Goal: Download file/media

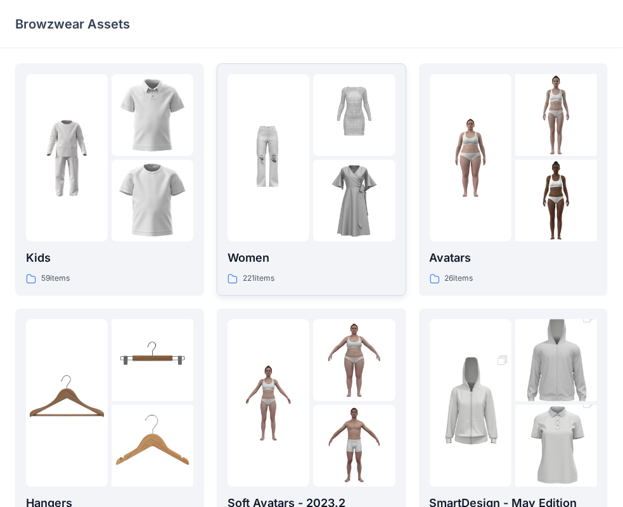
click at [303, 198] on div at bounding box center [268, 157] width 82 height 167
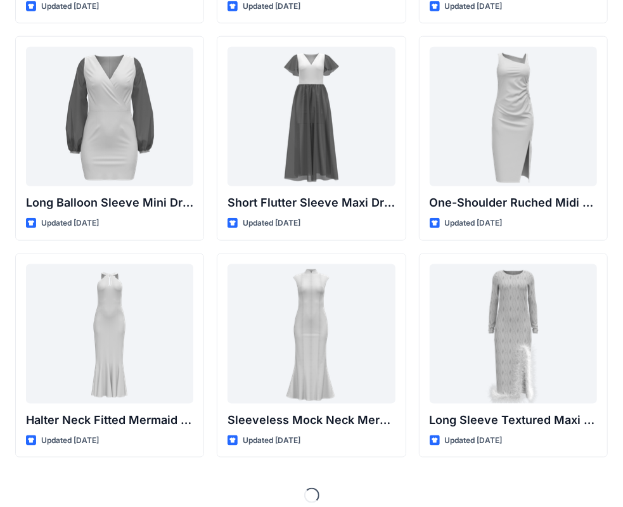
scroll to position [471, 0]
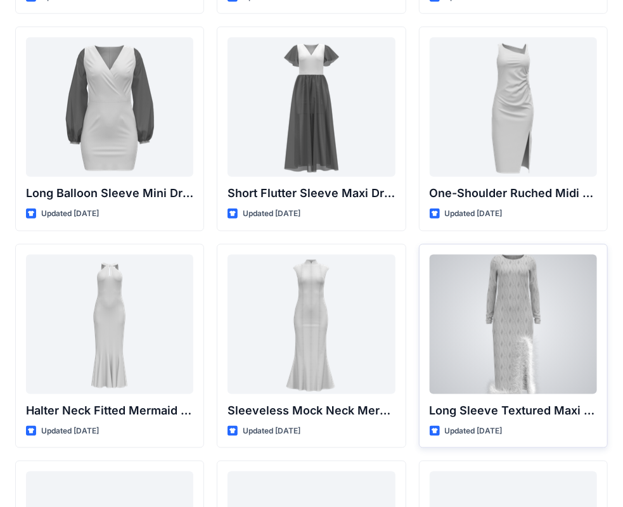
click at [531, 320] on div at bounding box center [512, 324] width 167 height 139
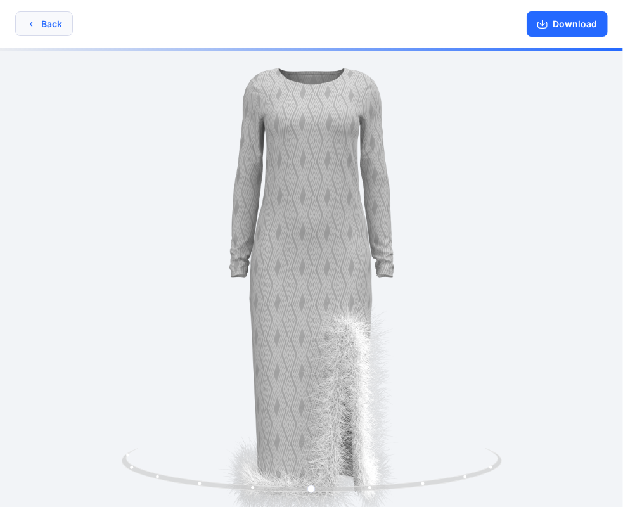
click at [43, 22] on button "Back" at bounding box center [44, 23] width 58 height 25
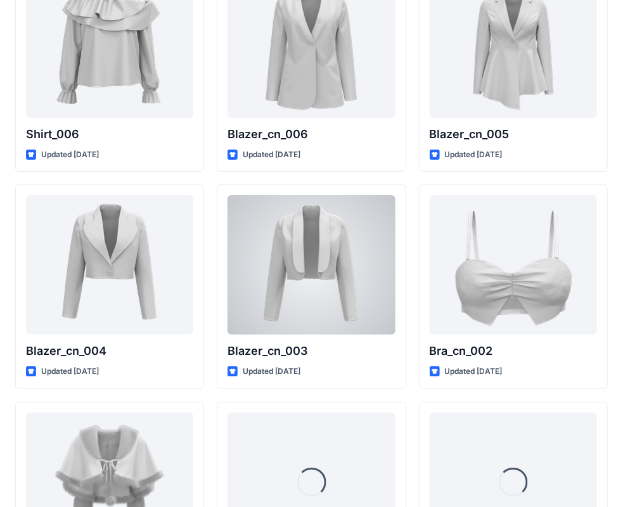
scroll to position [7654, 0]
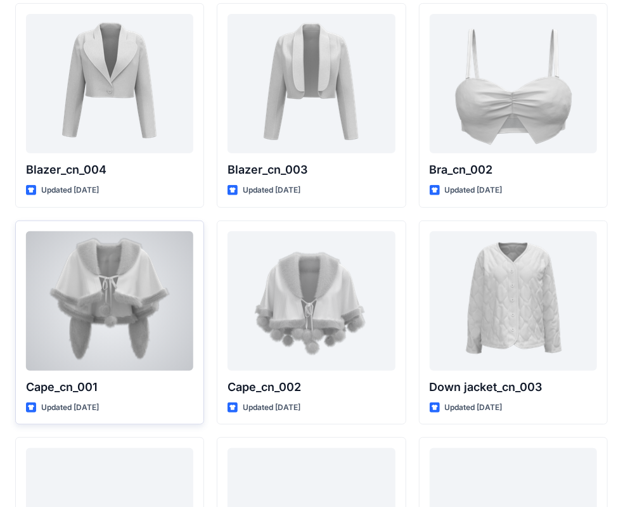
click at [109, 272] on div at bounding box center [109, 300] width 167 height 139
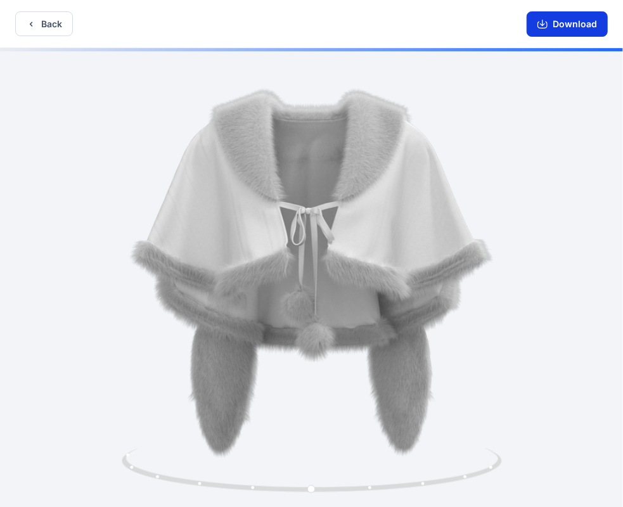
click at [568, 27] on button "Download" at bounding box center [566, 23] width 81 height 25
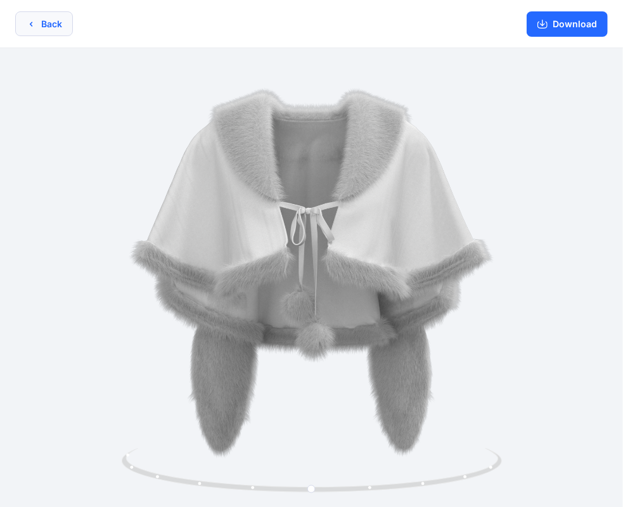
click at [48, 23] on button "Back" at bounding box center [44, 23] width 58 height 25
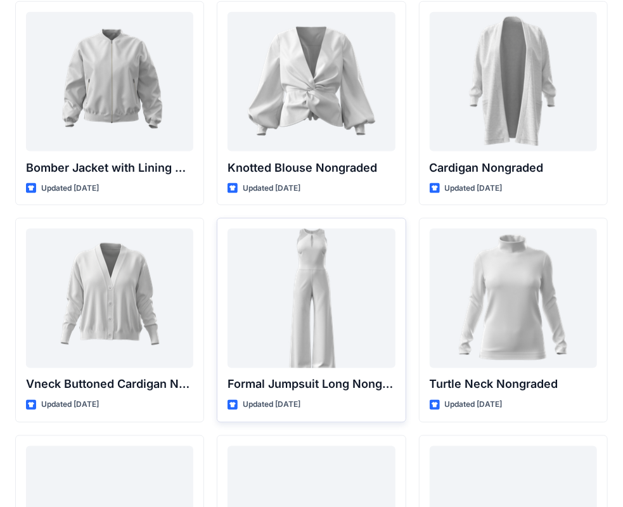
scroll to position [11480, 0]
